Goal: Information Seeking & Learning: Learn about a topic

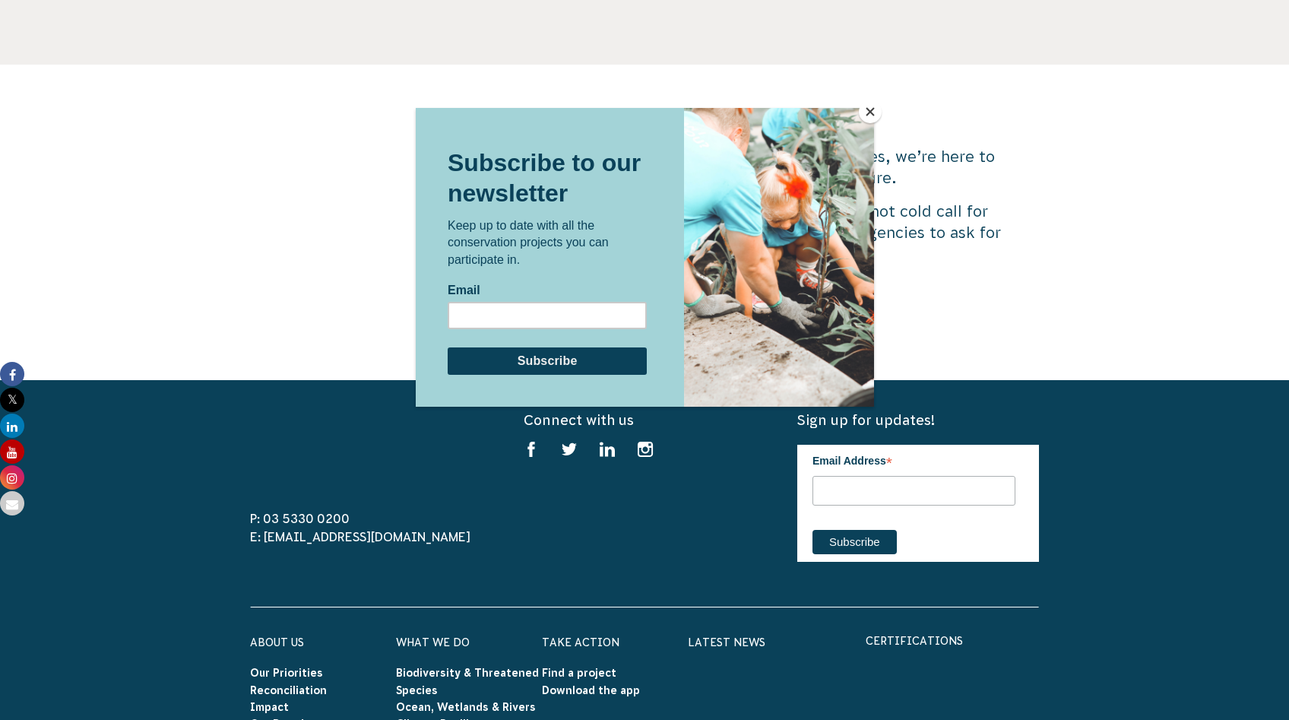
scroll to position [4375, 0]
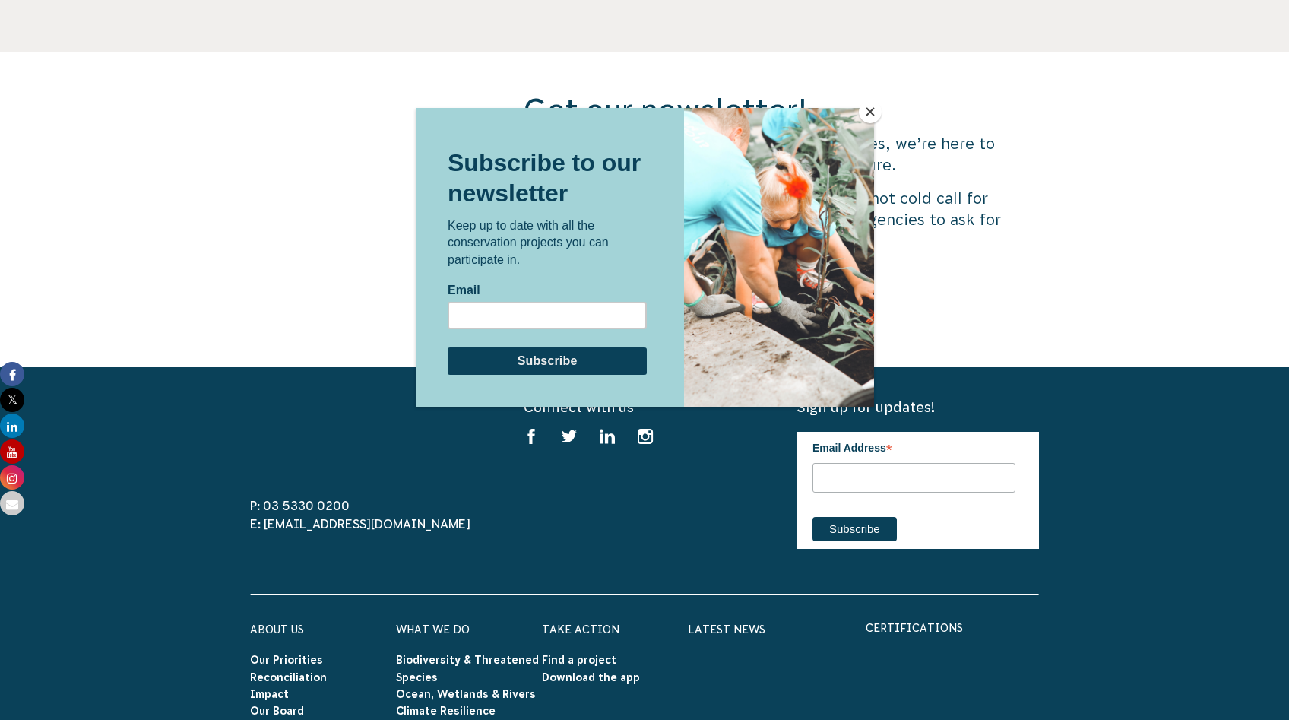
click at [875, 114] on button "Close" at bounding box center [870, 111] width 23 height 23
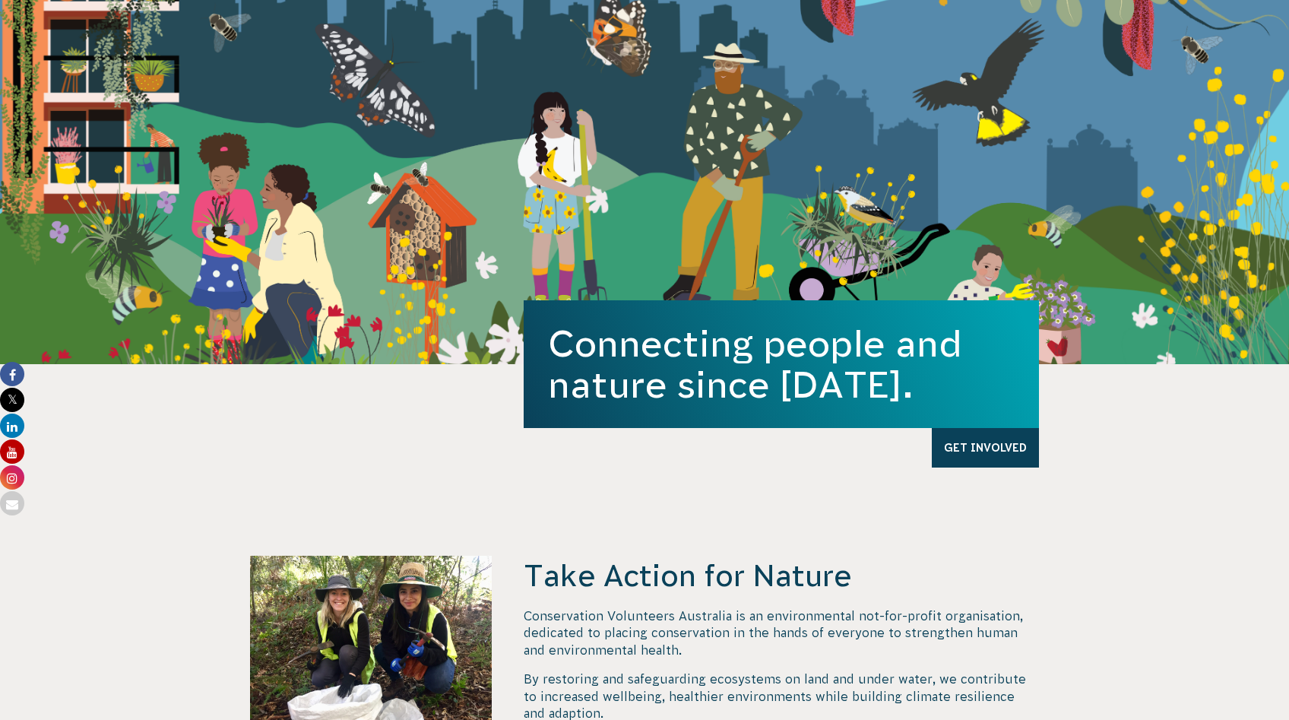
scroll to position [0, 0]
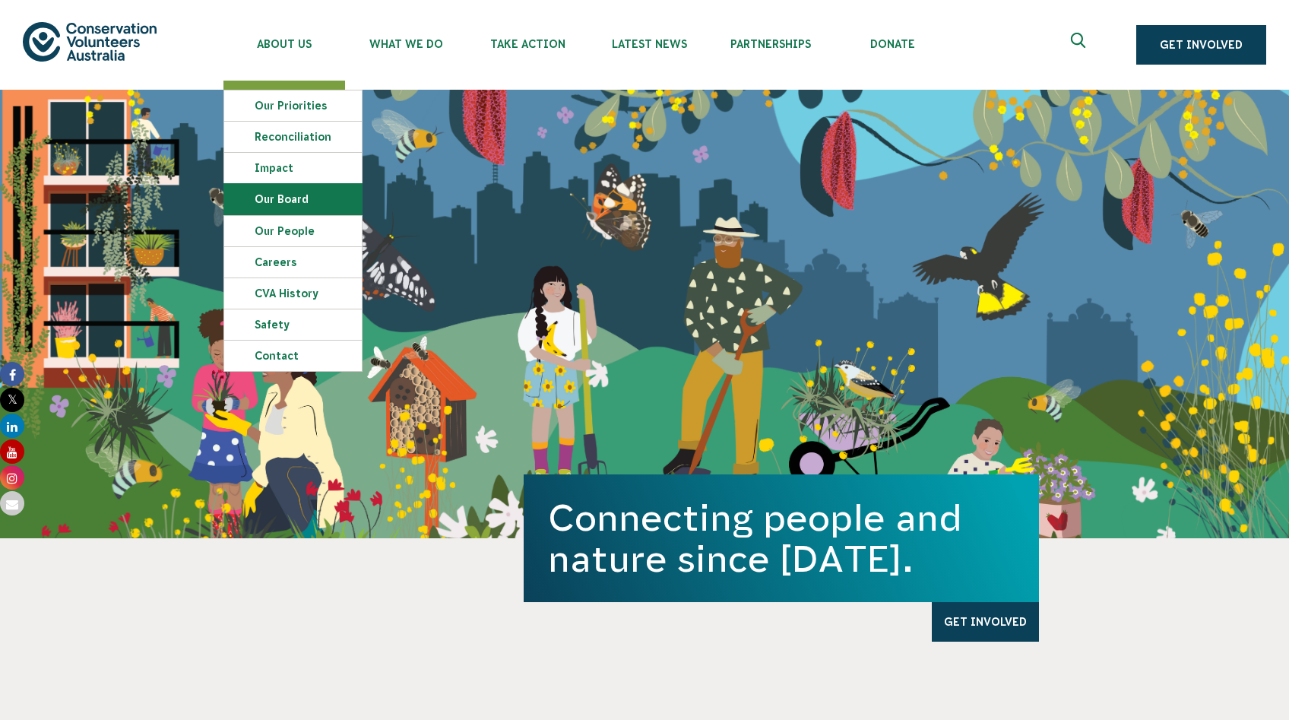
click at [312, 214] on link "Our Board" at bounding box center [293, 199] width 138 height 30
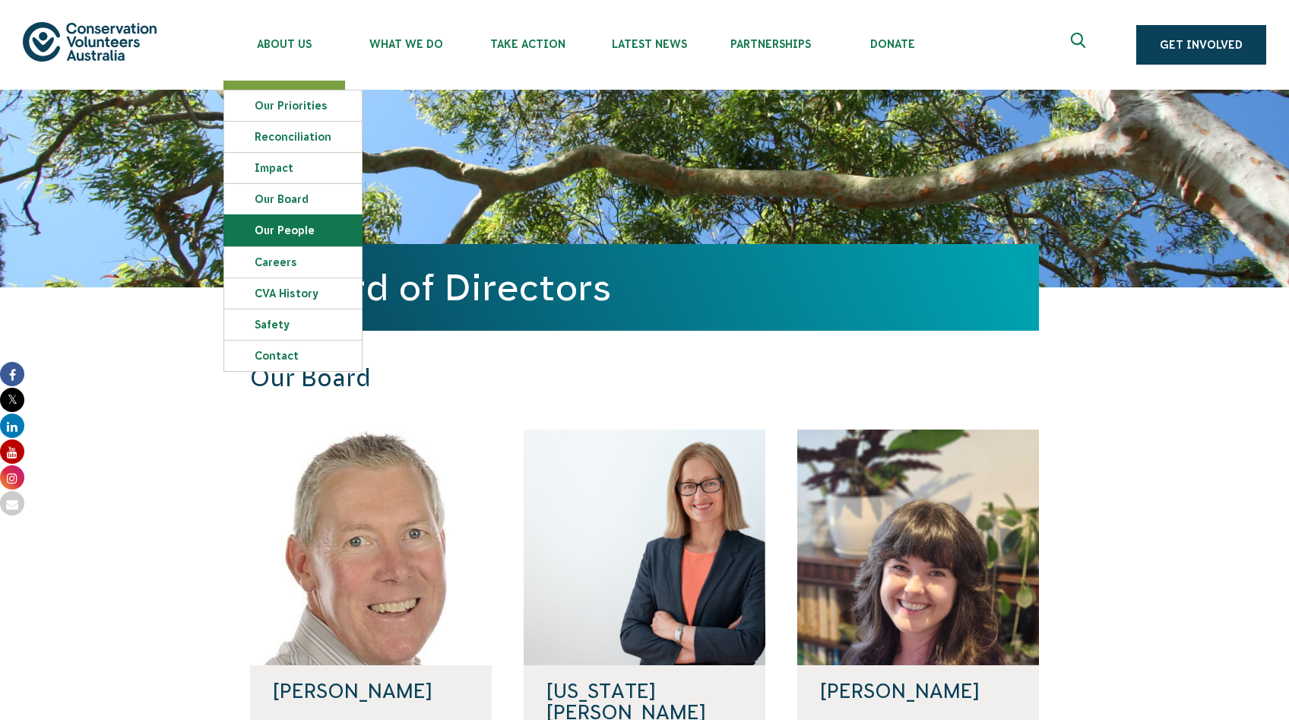
click at [317, 246] on link "Our People" at bounding box center [293, 230] width 138 height 30
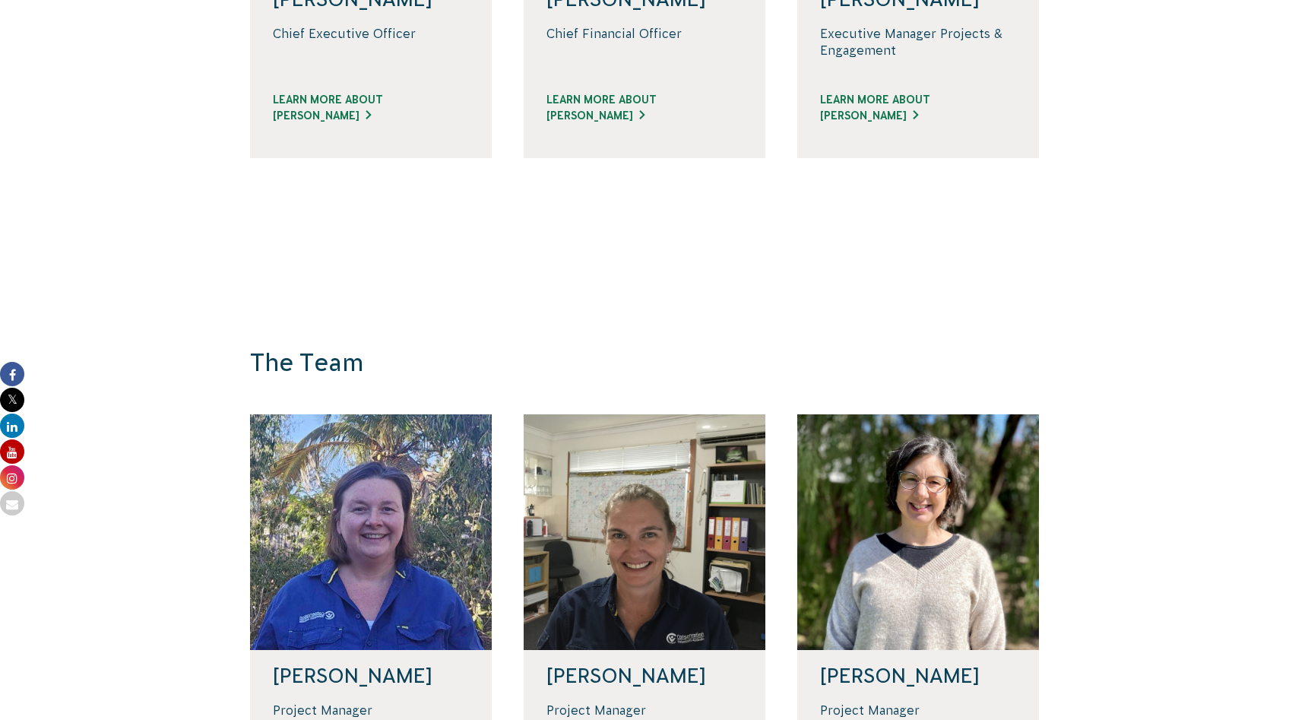
scroll to position [693, 0]
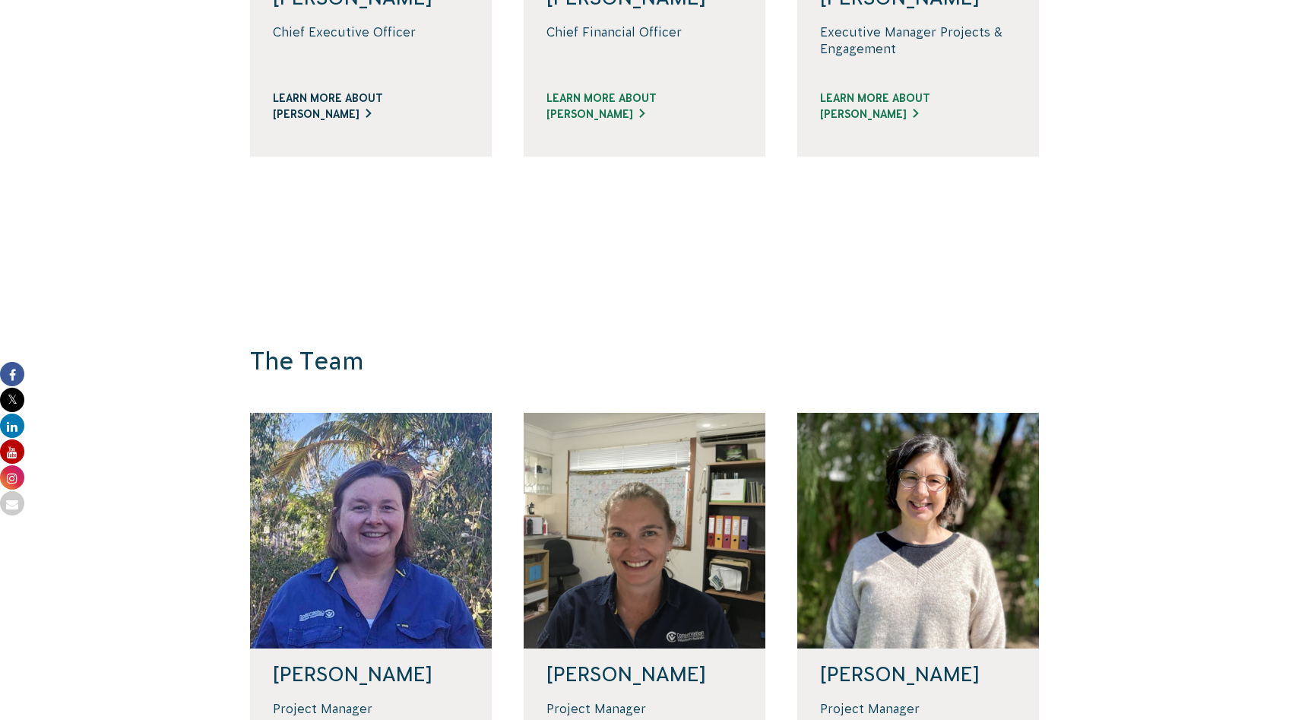
click at [273, 122] on link "Learn more about Phil" at bounding box center [371, 106] width 196 height 32
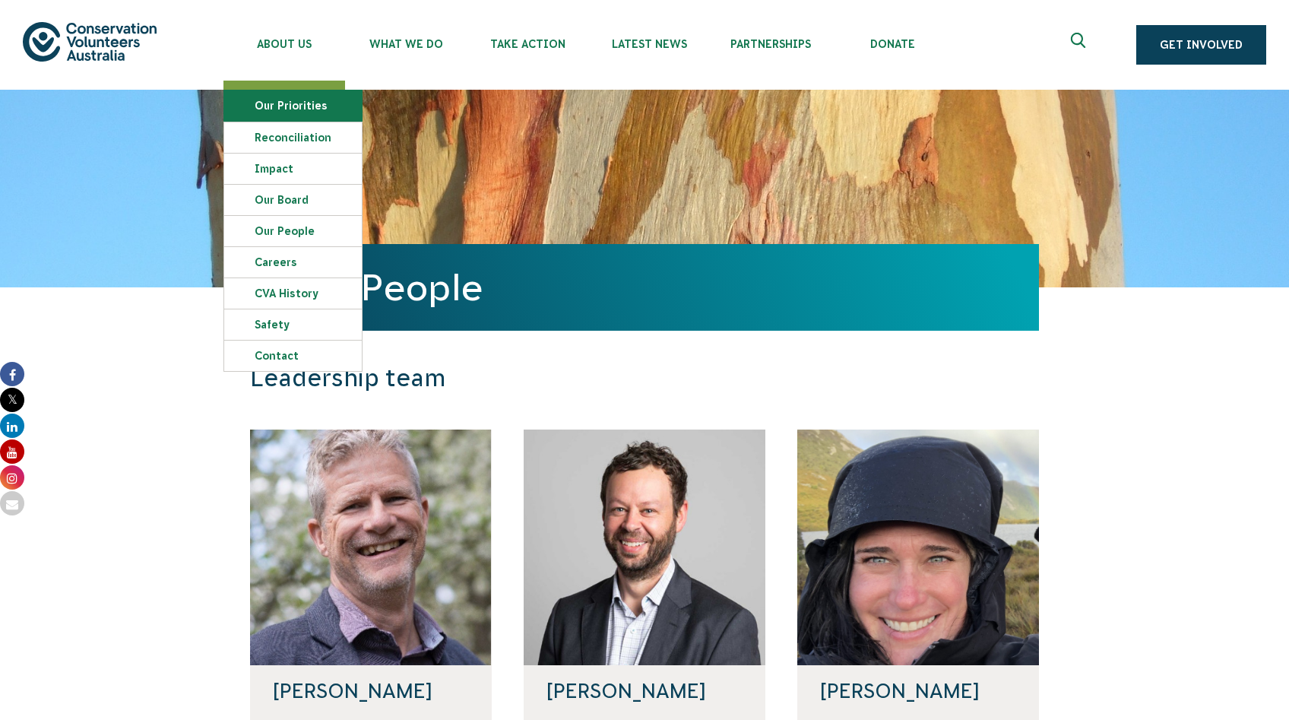
click at [315, 121] on link "Our Priorities" at bounding box center [293, 105] width 138 height 30
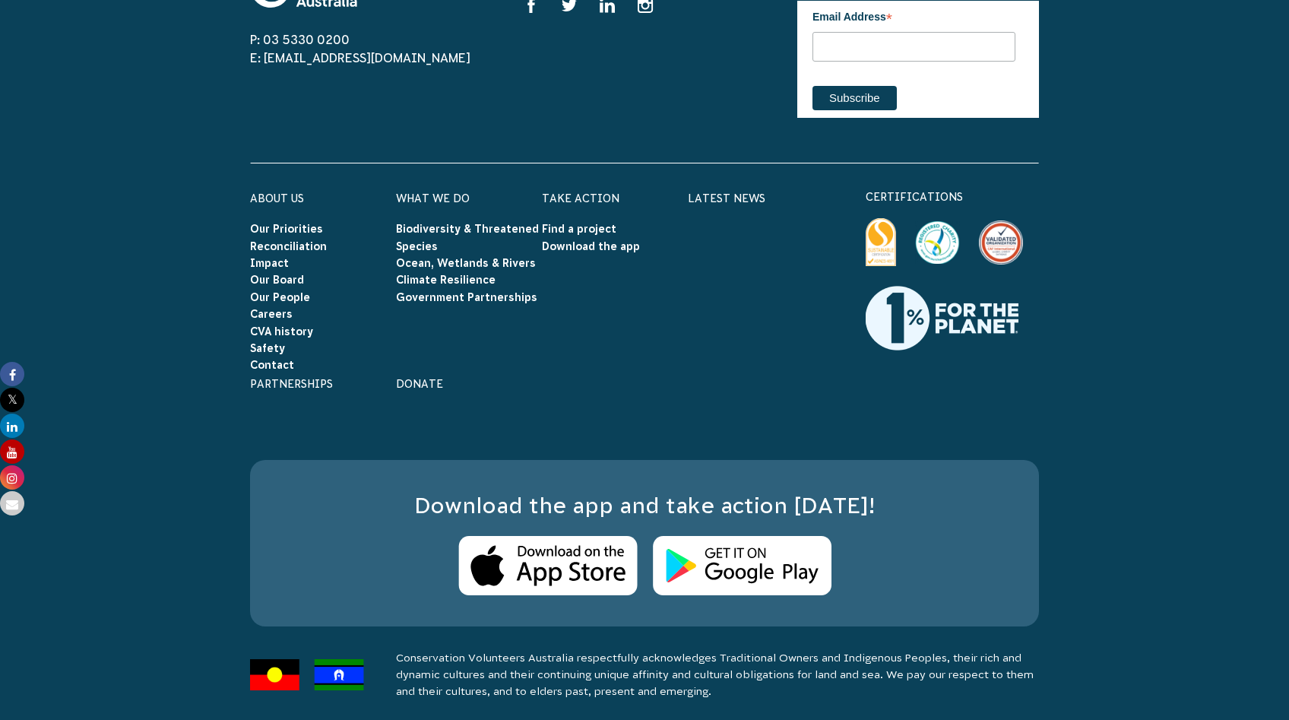
scroll to position [1616, 0]
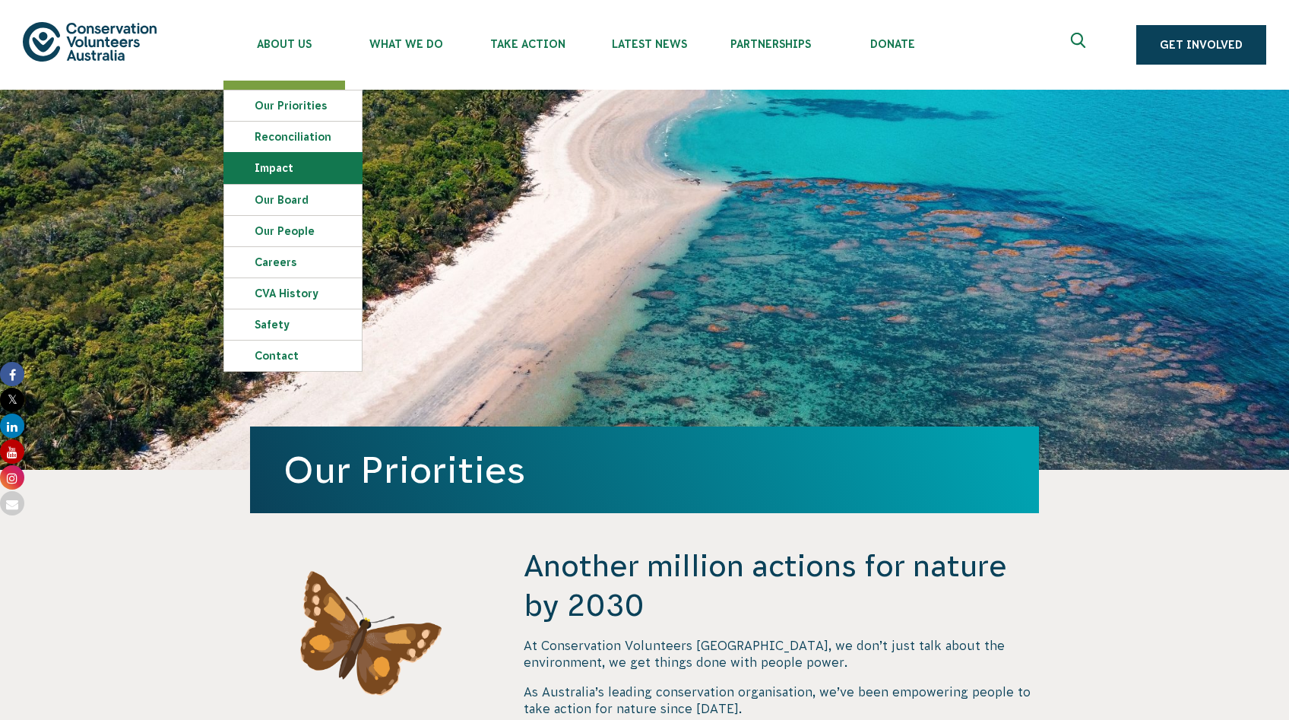
click at [343, 183] on link "Impact" at bounding box center [293, 168] width 138 height 30
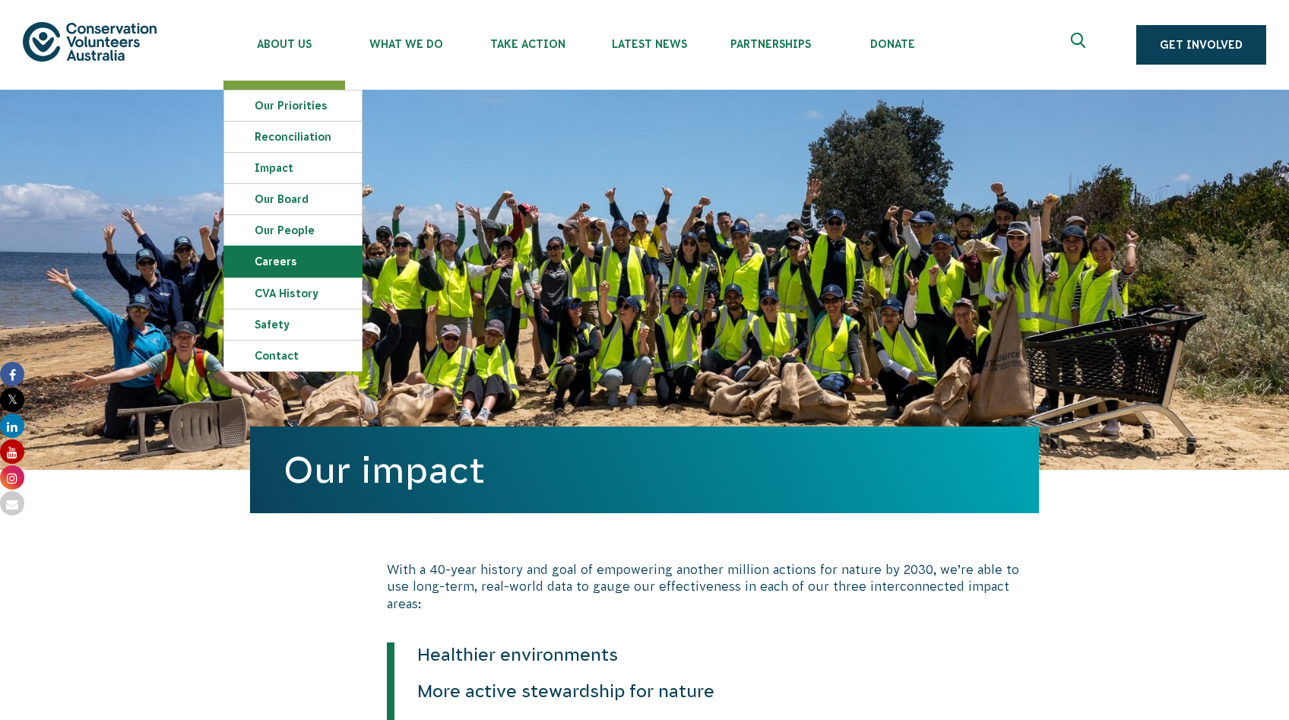
click at [331, 277] on link "Careers" at bounding box center [293, 261] width 138 height 30
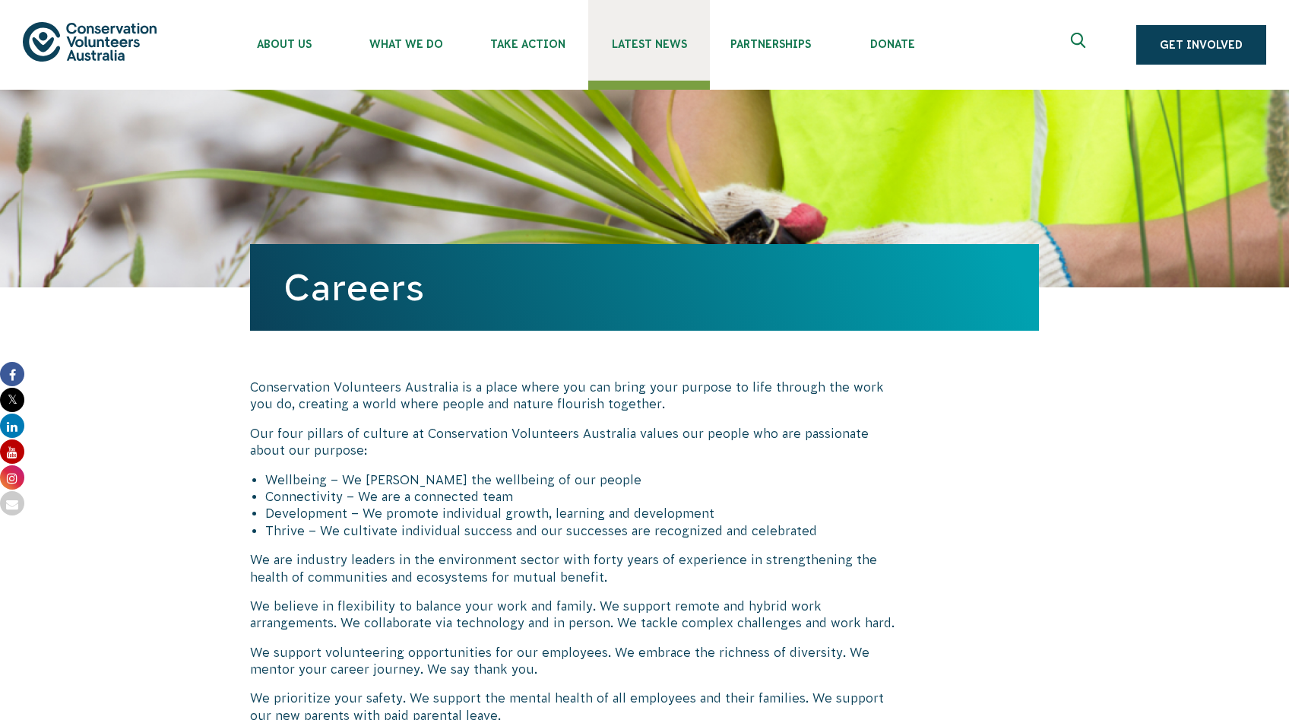
click at [710, 50] on span "Latest News" at bounding box center [649, 44] width 122 height 12
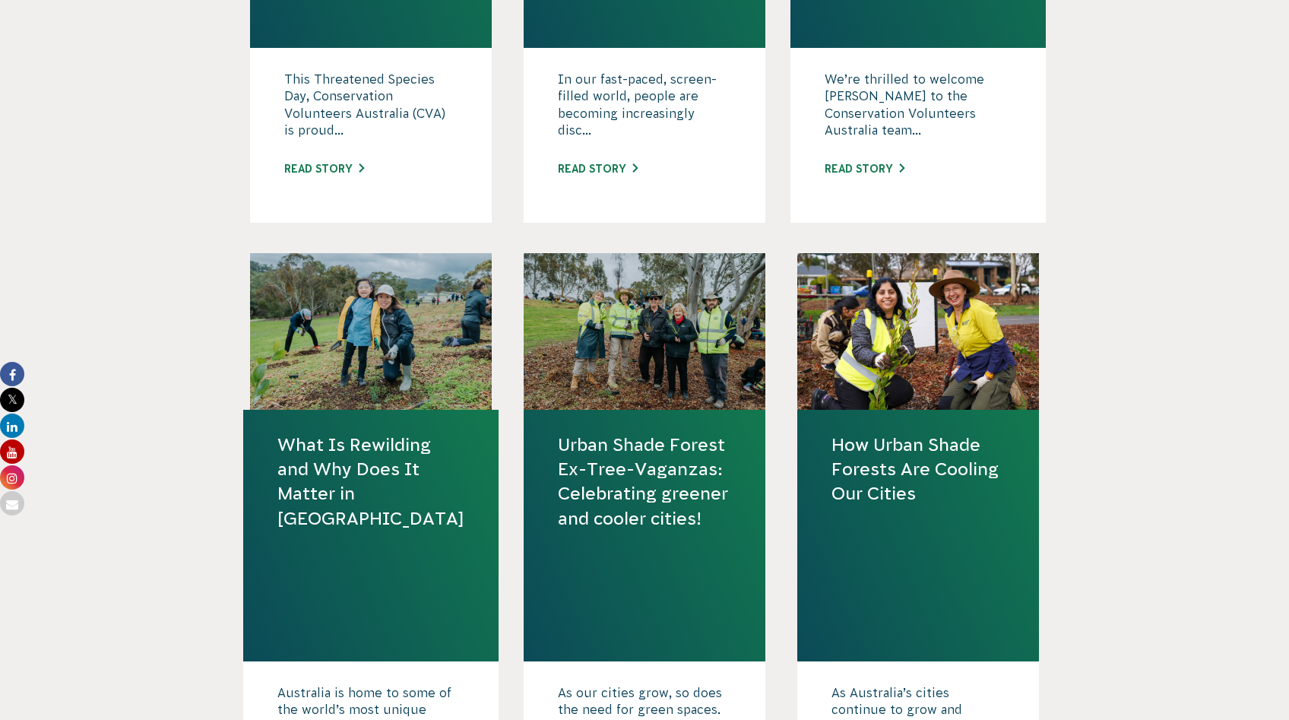
scroll to position [1036, 0]
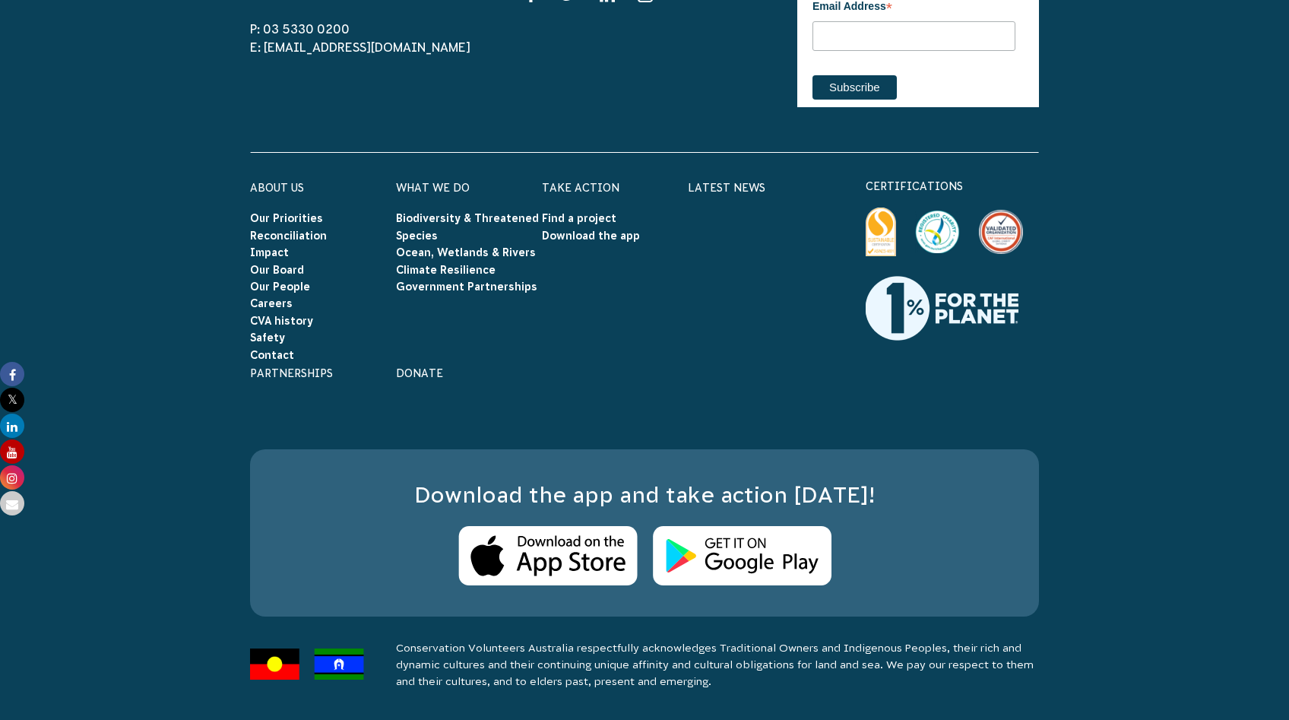
scroll to position [4357, 0]
